Goal: Register for event/course

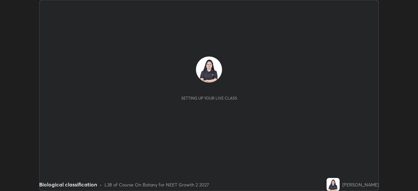
scroll to position [191, 418]
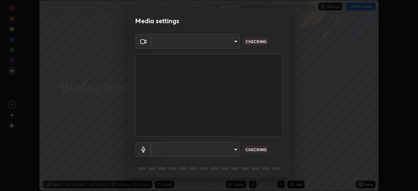
type input "5402053dac797fbd6203b9055fefd71c8703e877445e1219393e3e645ba4b0f2"
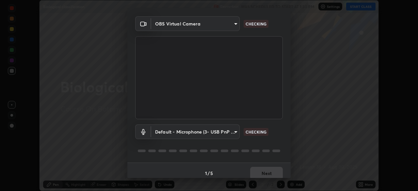
scroll to position [23, 0]
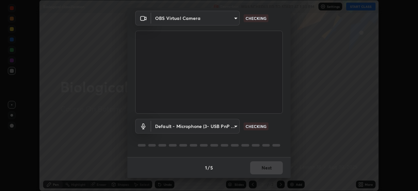
click at [207, 124] on body "Erase all Biological classification Recording WAS SCHEDULED TO START AT 1:30 PM…" at bounding box center [209, 95] width 418 height 191
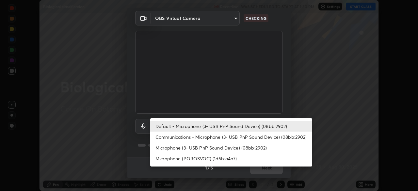
click at [215, 137] on li "Communications - Microphone (3- USB PnP Sound Device) (08bb:2902)" at bounding box center [231, 137] width 162 height 11
type input "communications"
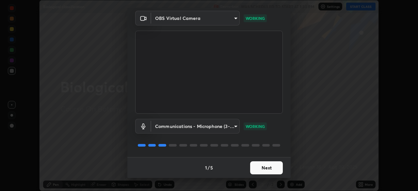
click at [250, 144] on div at bounding box center [208, 145] width 147 height 8
click at [262, 167] on button "Next" at bounding box center [266, 167] width 33 height 13
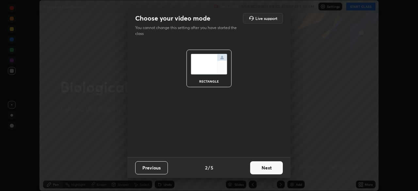
scroll to position [0, 0]
click at [262, 167] on button "Next" at bounding box center [266, 167] width 33 height 13
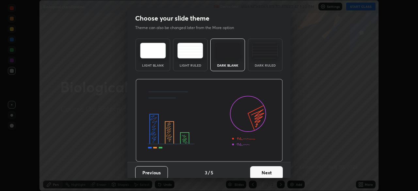
click at [262, 168] on button "Next" at bounding box center [266, 172] width 33 height 13
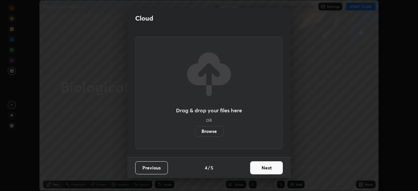
click at [258, 168] on button "Next" at bounding box center [266, 167] width 33 height 13
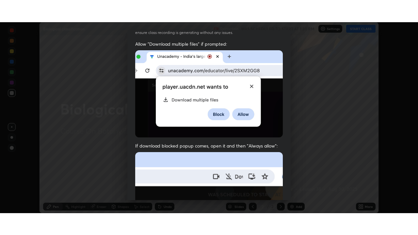
scroll to position [156, 0]
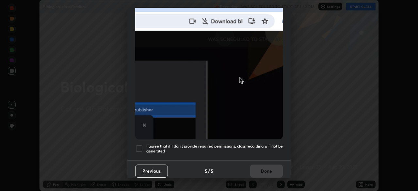
click at [232, 144] on h5 "I agree that if I don't provide required permissions, class recording will not …" at bounding box center [214, 149] width 136 height 10
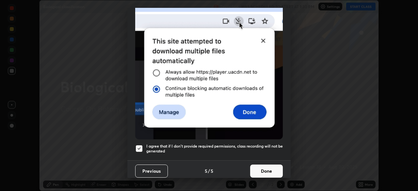
click at [264, 167] on button "Done" at bounding box center [266, 170] width 33 height 13
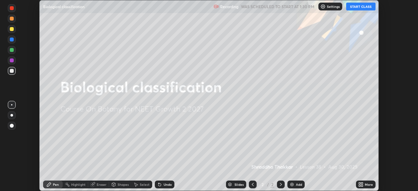
click at [352, 8] on button "START CLASS" at bounding box center [360, 7] width 29 height 8
click at [363, 184] on div "More" at bounding box center [366, 184] width 20 height 8
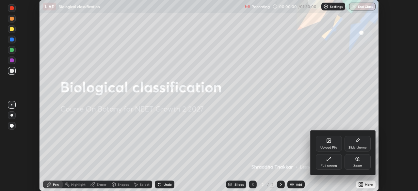
click at [331, 162] on div "Full screen" at bounding box center [329, 162] width 26 height 16
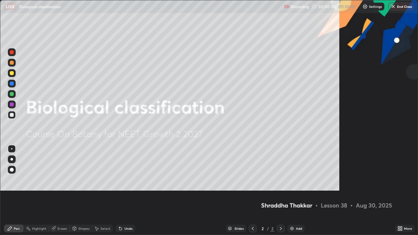
scroll to position [235, 418]
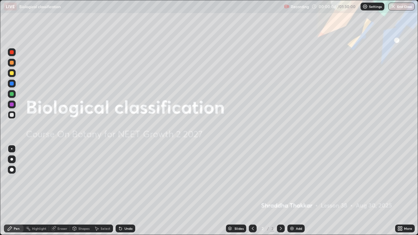
click at [293, 191] on div "Add" at bounding box center [295, 229] width 17 height 8
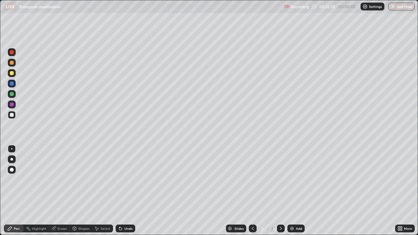
click at [62, 191] on div "Eraser" at bounding box center [62, 228] width 10 height 3
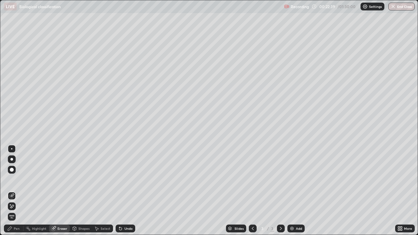
click at [15, 191] on span "Erase all" at bounding box center [11, 217] width 7 height 4
